Goal: Check status: Check status

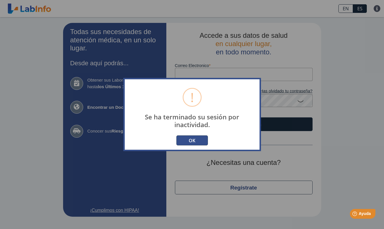
click at [189, 138] on button "OK" at bounding box center [192, 141] width 32 height 10
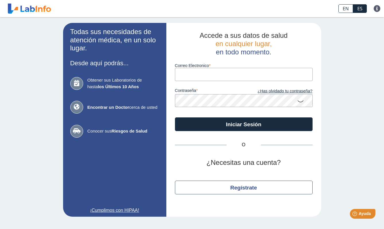
click at [202, 73] on input "Correo Electronico" at bounding box center [244, 74] width 138 height 13
type input "[EMAIL_ADDRESS][DOMAIN_NAME]"
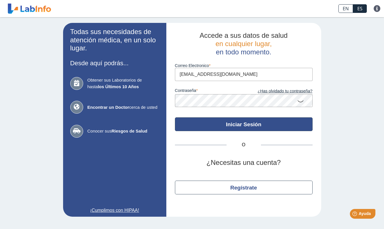
click at [235, 125] on button "Iniciar Sesión" at bounding box center [244, 125] width 138 height 14
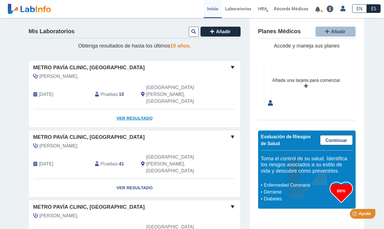
click at [137, 110] on link "Ver Resultado" at bounding box center [134, 119] width 211 height 18
